Goal: Transaction & Acquisition: Book appointment/travel/reservation

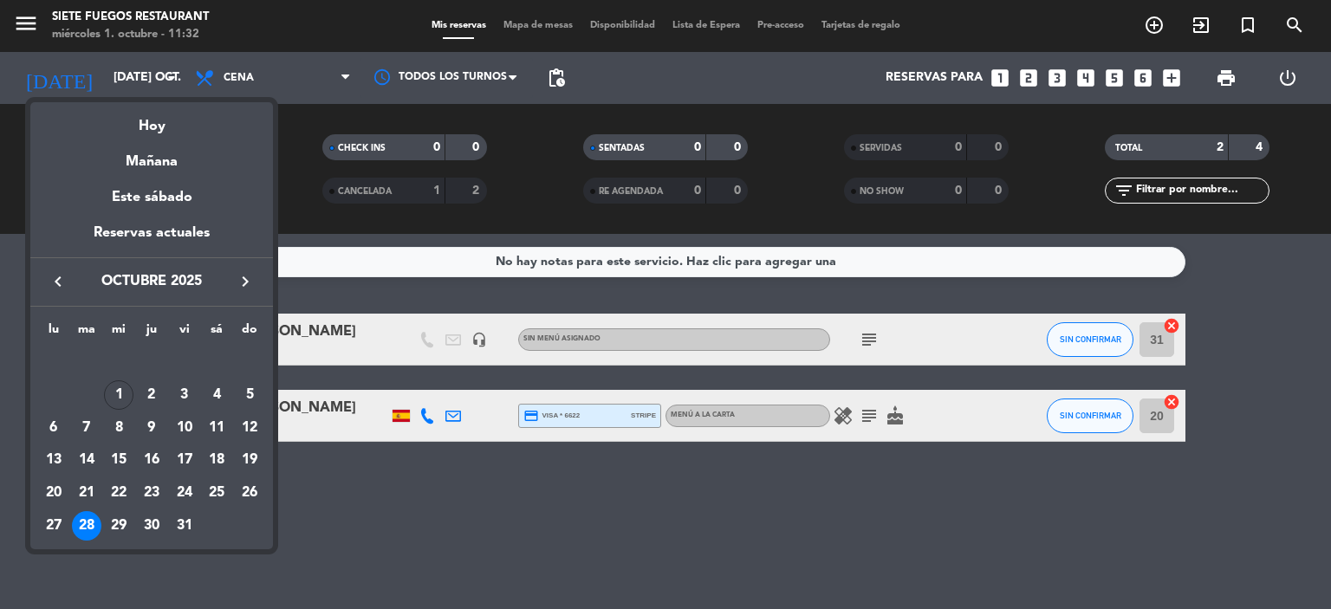
click at [243, 287] on icon "keyboard_arrow_right" at bounding box center [245, 281] width 21 height 21
click at [259, 426] on div "16" at bounding box center [249, 427] width 29 height 29
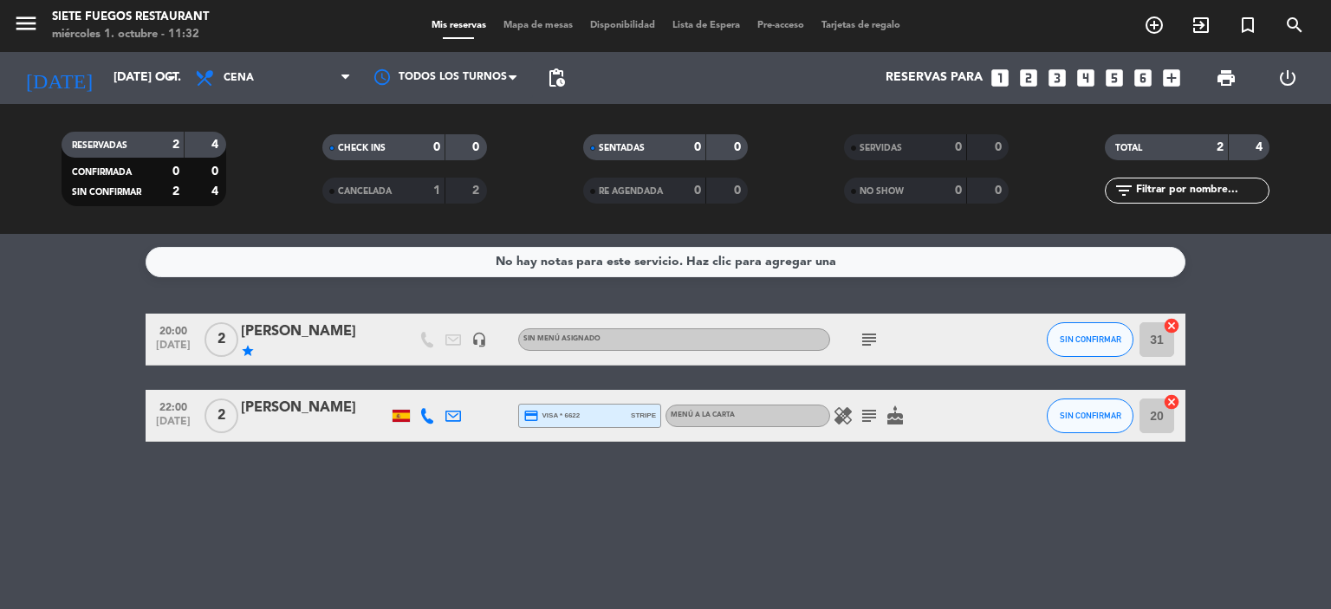
type input "dom. [DATE]"
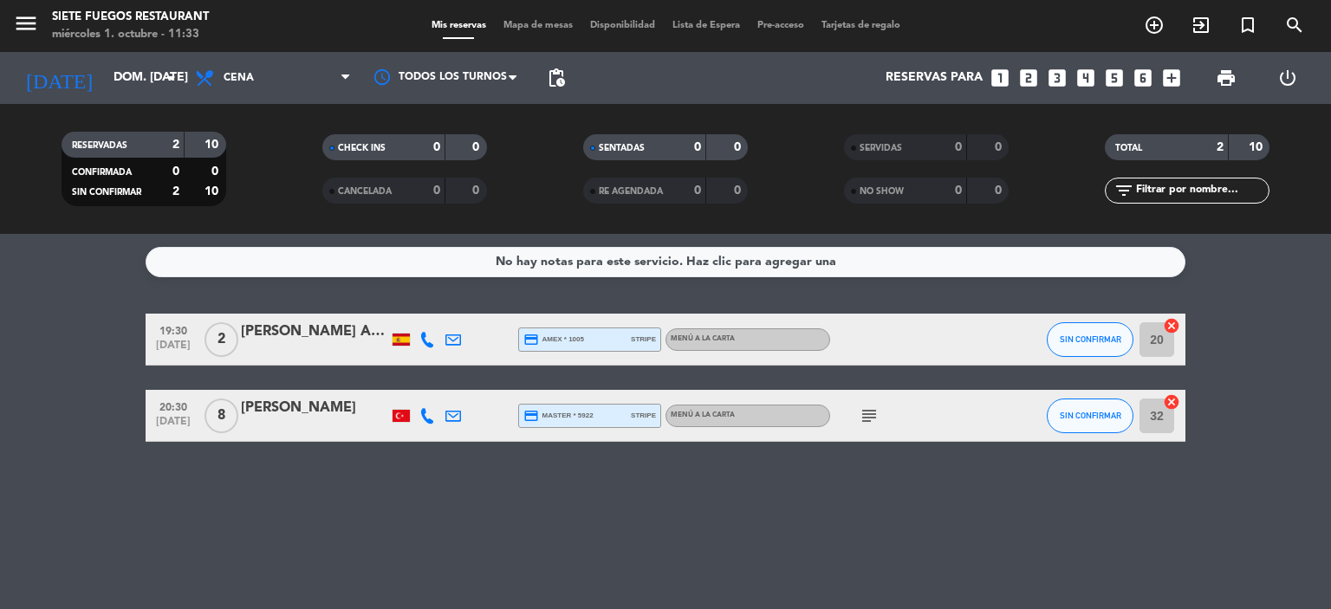
click at [1030, 77] on icon "looks_two" at bounding box center [1028, 78] width 23 height 23
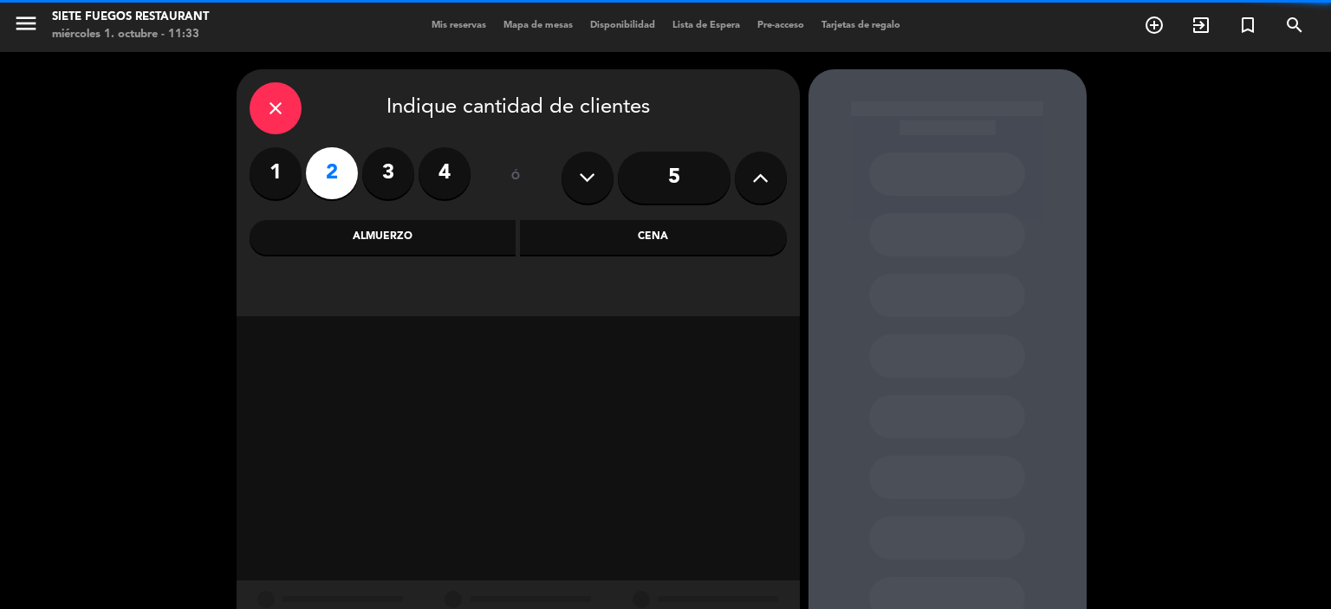
click at [662, 250] on div "Cena" at bounding box center [653, 237] width 267 height 35
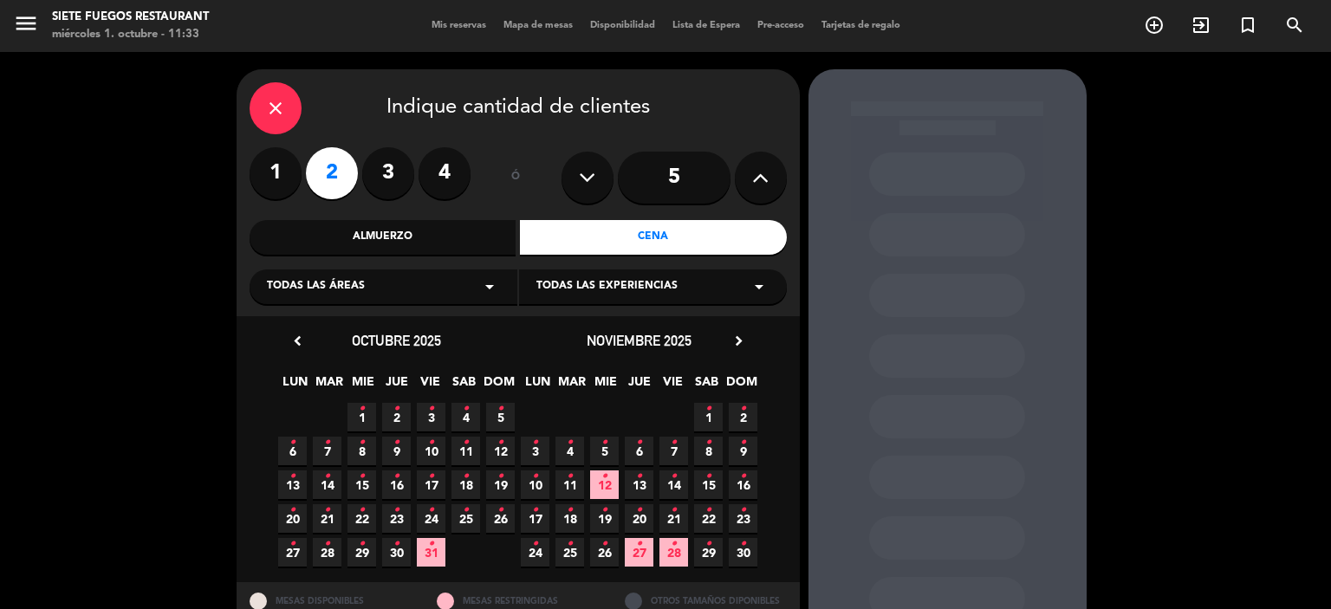
click at [752, 484] on span "16 •" at bounding box center [743, 484] width 29 height 29
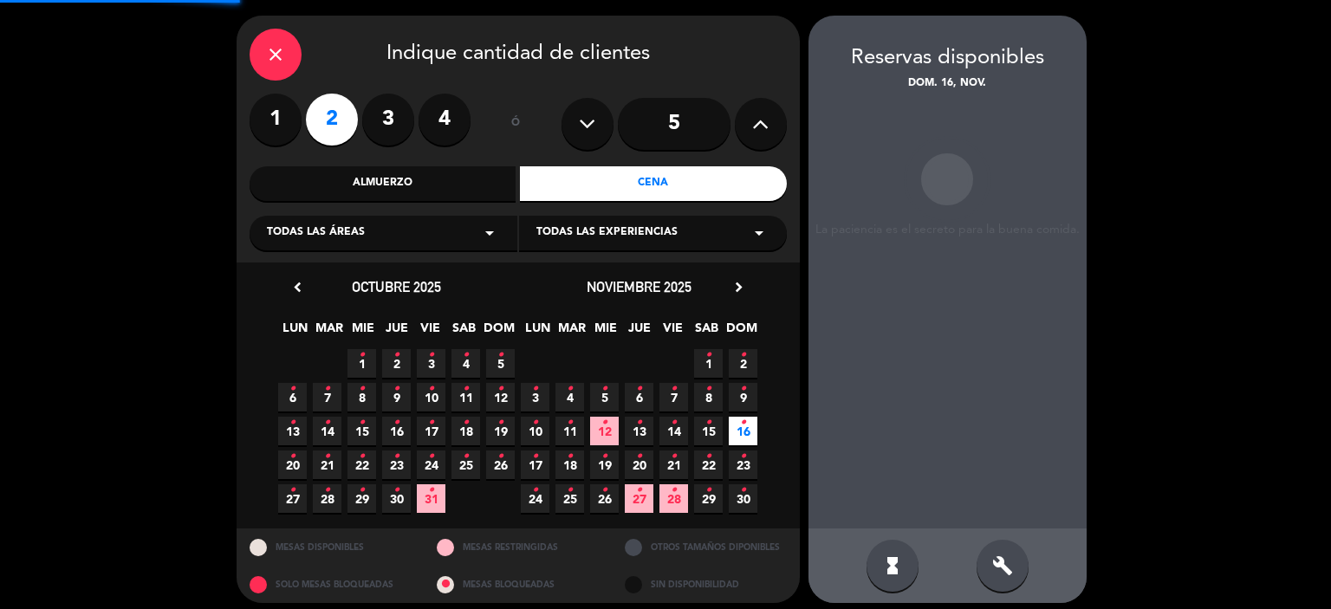
scroll to position [63, 0]
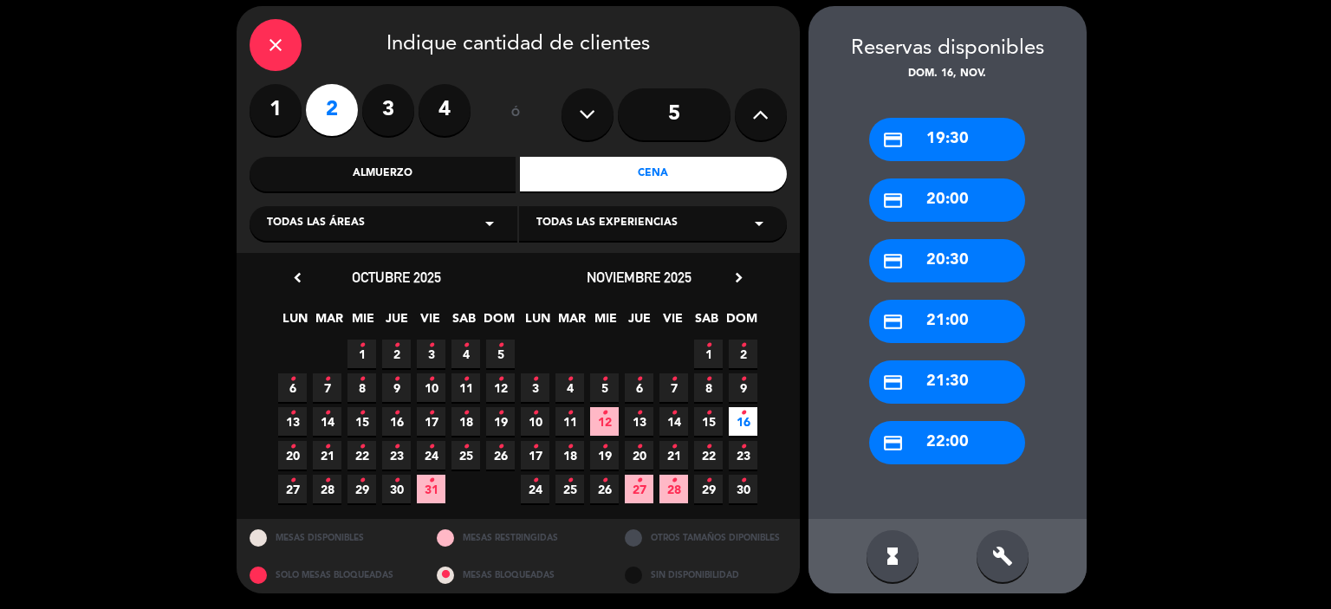
click at [977, 198] on div "credit_card 20:00" at bounding box center [947, 199] width 156 height 43
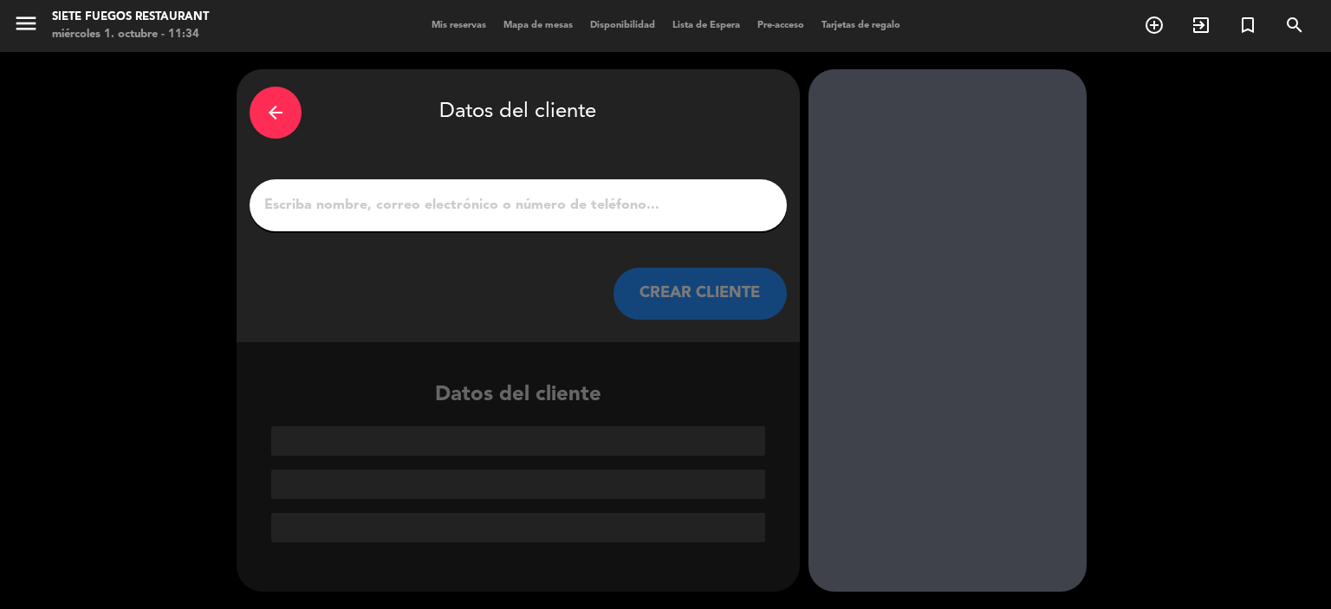
click at [622, 206] on input "1" at bounding box center [518, 205] width 511 height 24
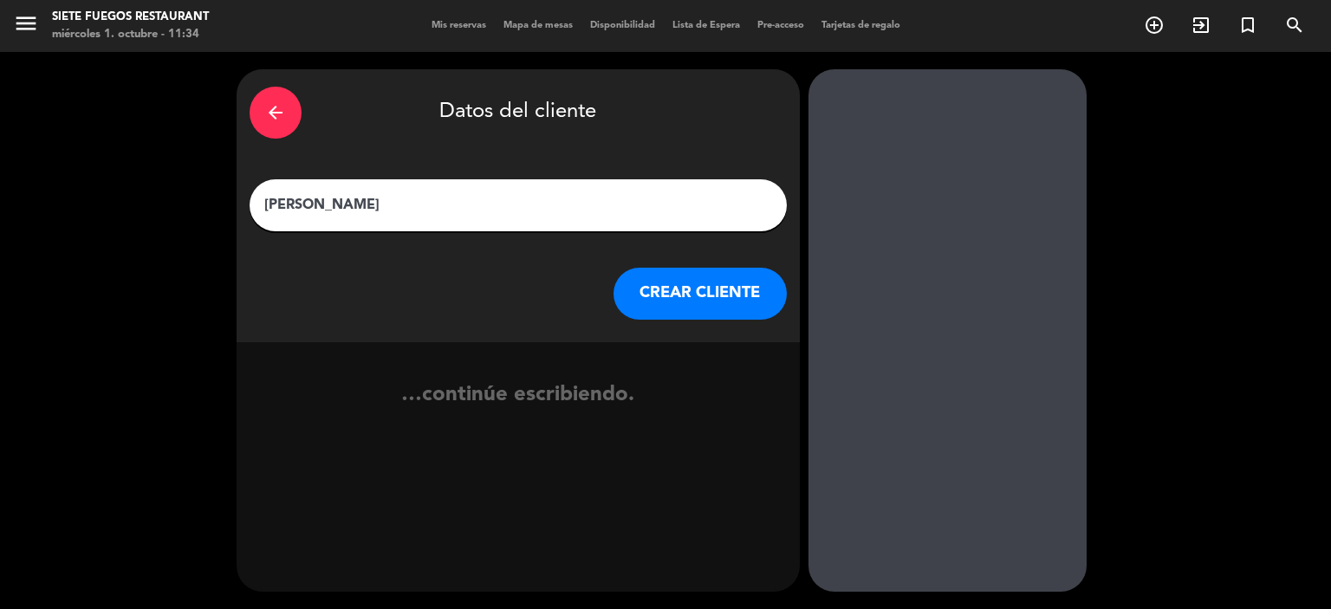
type input "[PERSON_NAME]"
click at [657, 304] on button "CREAR CLIENTE" at bounding box center [699, 294] width 173 height 52
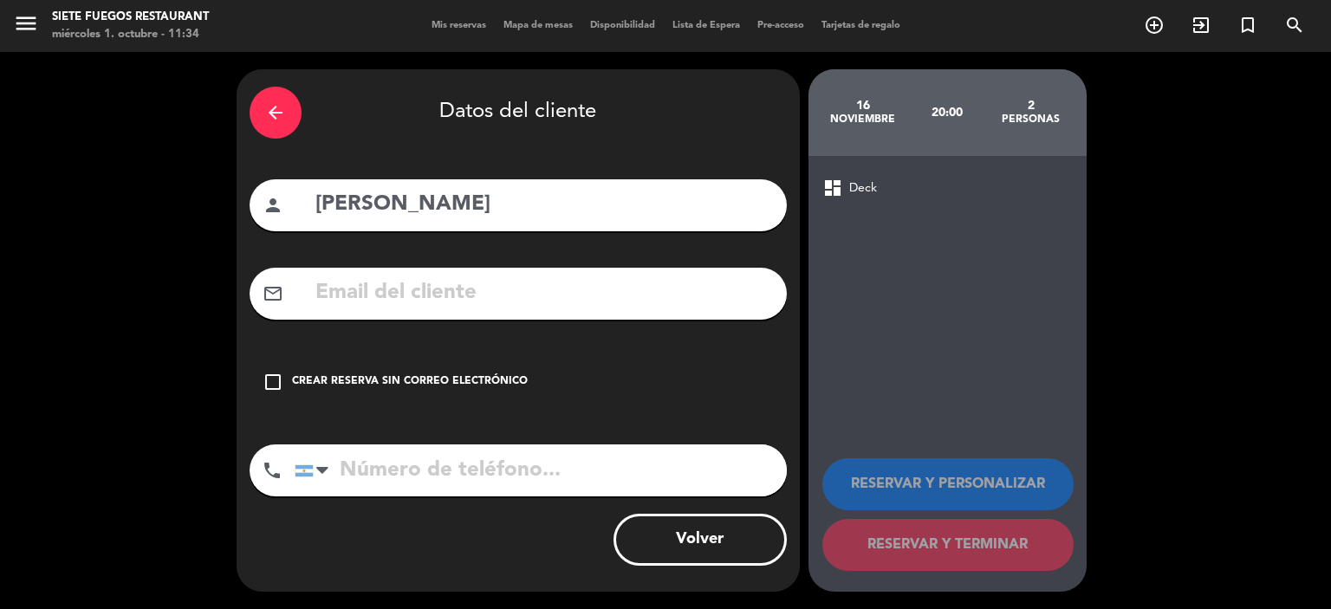
click at [464, 384] on div "Crear reserva sin correo electrónico" at bounding box center [410, 381] width 236 height 17
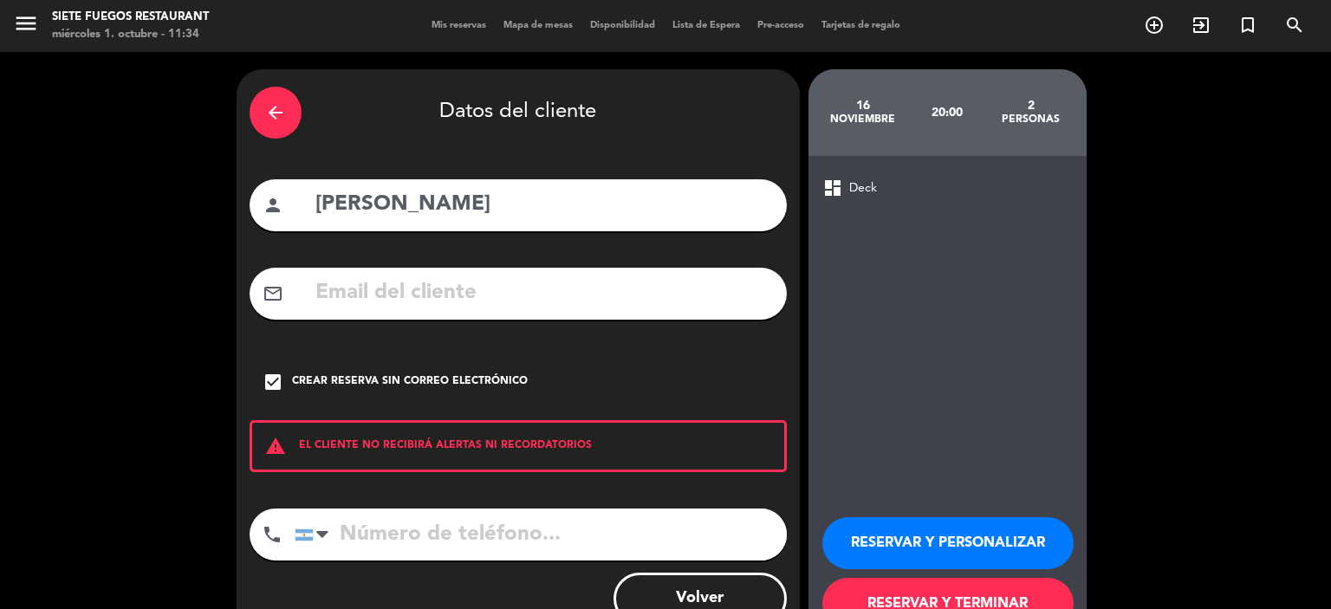
click at [966, 535] on button "RESERVAR Y PERSONALIZAR" at bounding box center [947, 543] width 251 height 52
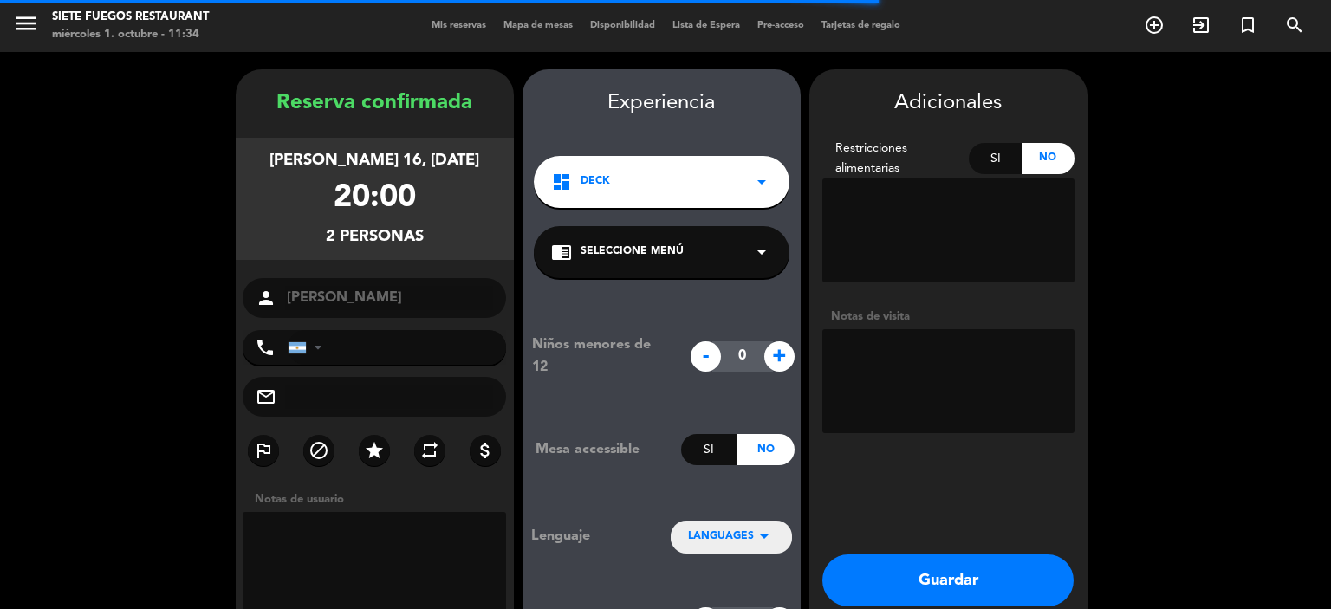
scroll to position [69, 0]
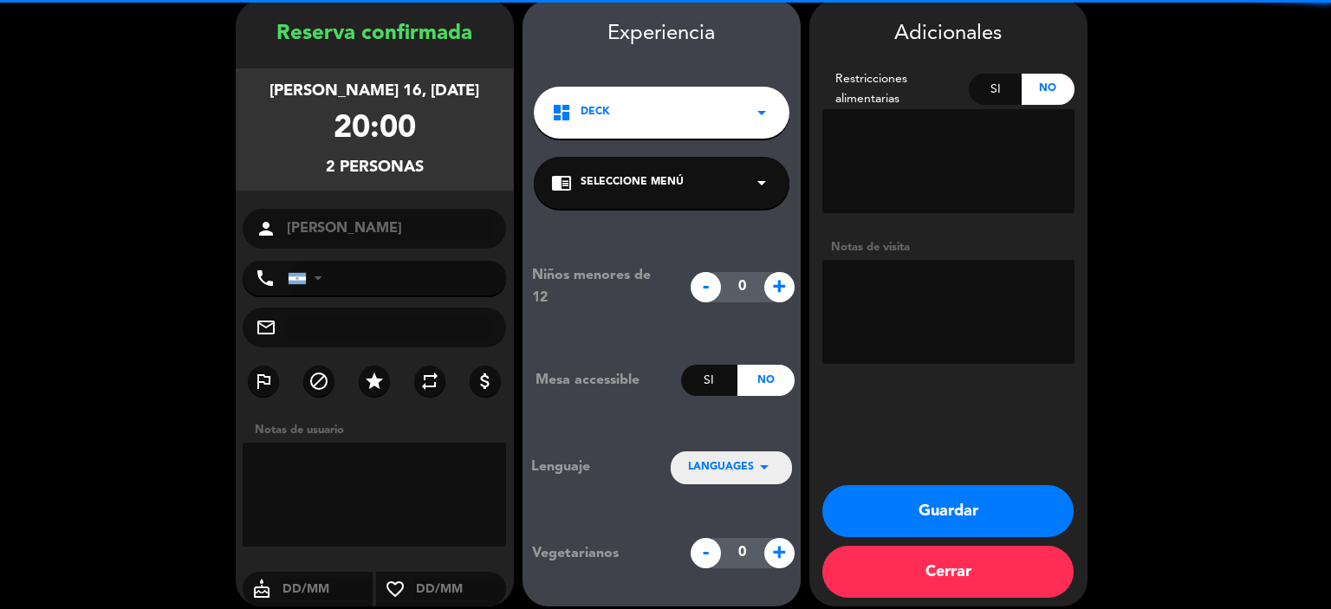
click at [937, 321] on textarea at bounding box center [948, 312] width 252 height 104
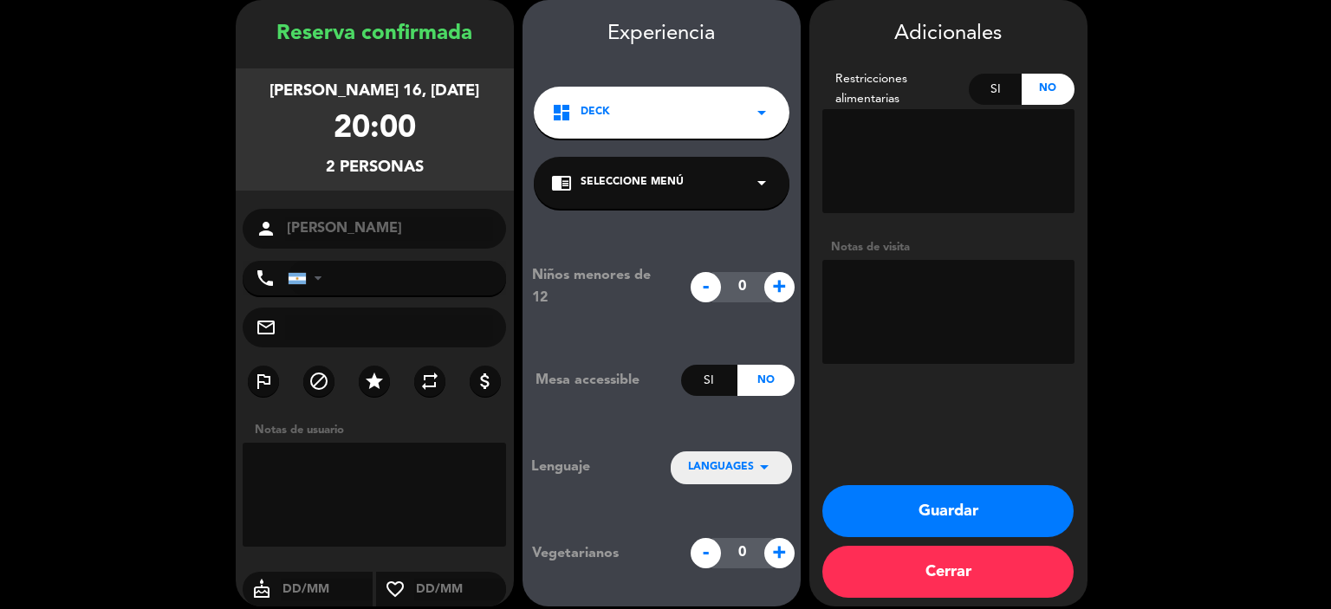
type textarea "V"
type textarea "Incluido por Virtuoso"
click at [766, 462] on icon "arrow_drop_down" at bounding box center [764, 467] width 21 height 21
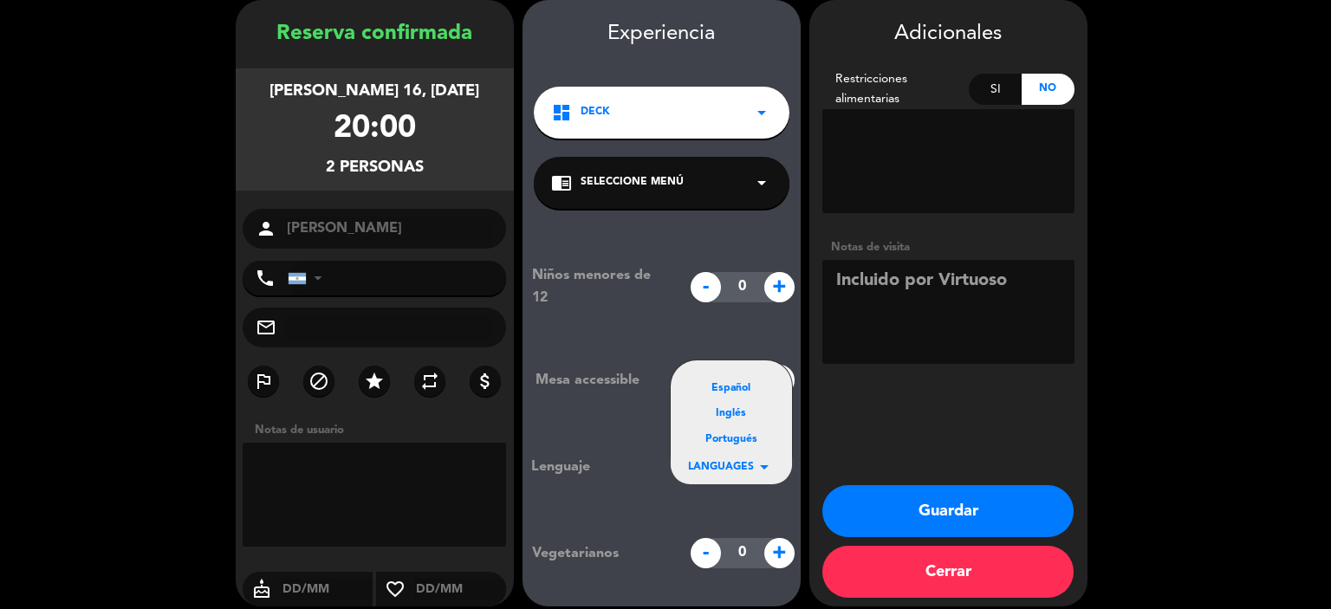
click at [742, 393] on div "Español" at bounding box center [731, 388] width 87 height 17
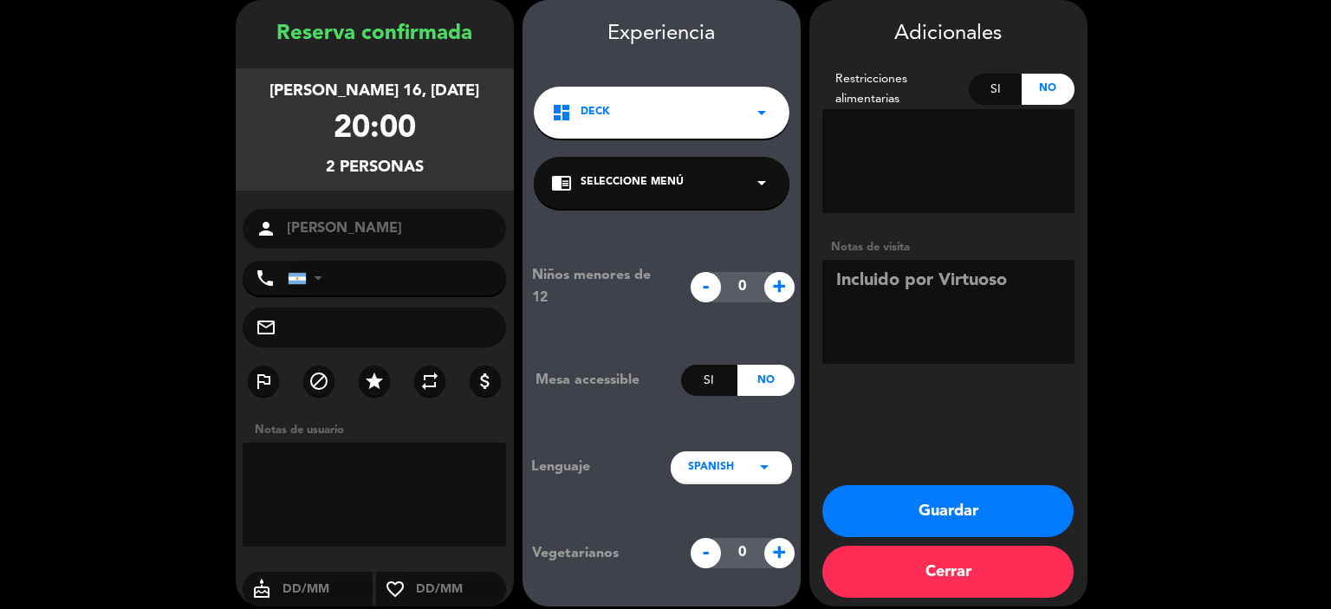
click at [899, 515] on button "Guardar" at bounding box center [947, 511] width 251 height 52
